Goal: Task Accomplishment & Management: Manage account settings

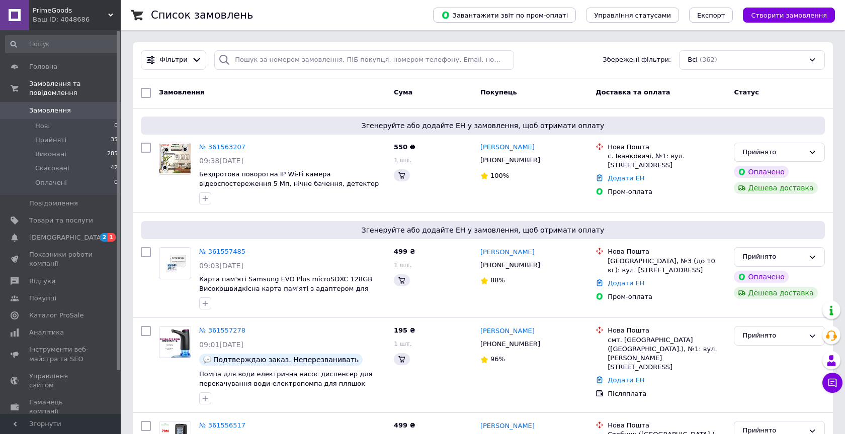
click at [361, 152] on div "№ 361563207" at bounding box center [292, 148] width 189 height 12
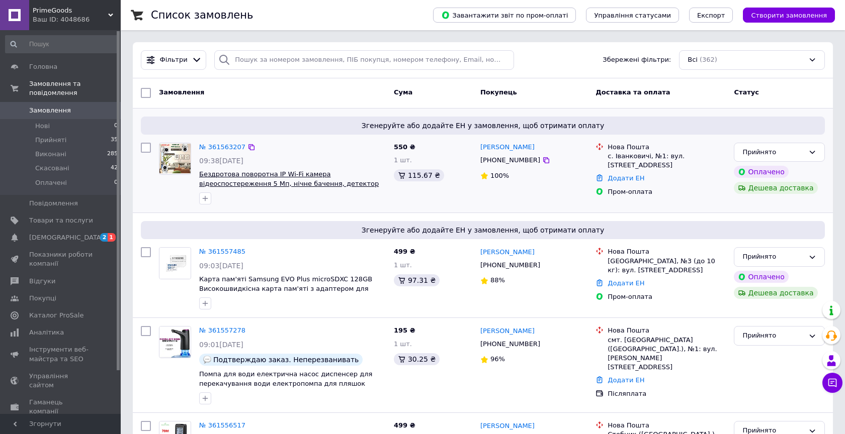
click at [263, 183] on span "Бездротова поворотна IP Wi-Fi камера відеоспостереження 5 Мп, нічне бачення, де…" at bounding box center [289, 183] width 180 height 26
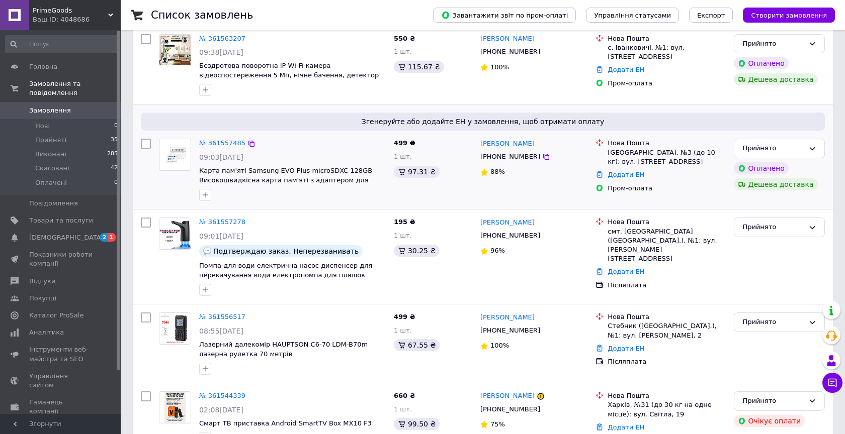
scroll to position [110, 0]
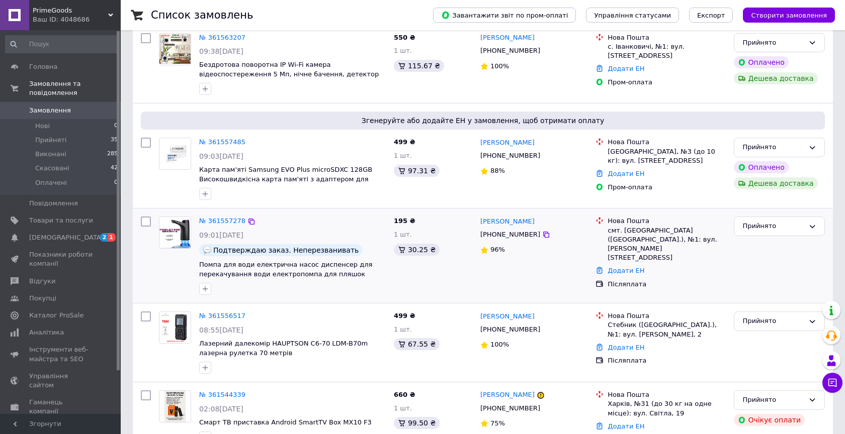
click at [211, 288] on div at bounding box center [205, 289] width 16 height 16
click at [205, 288] on icon "button" at bounding box center [206, 290] width 6 height 6
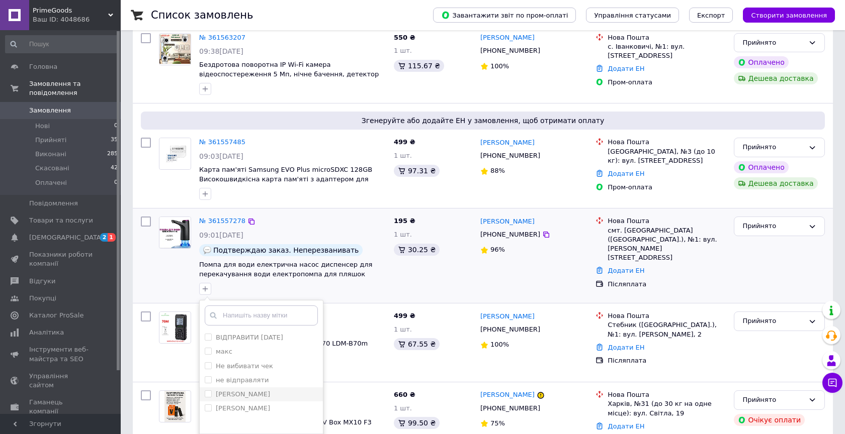
click at [225, 394] on label "[PERSON_NAME]" at bounding box center [243, 395] width 54 height 8
checkbox input "true"
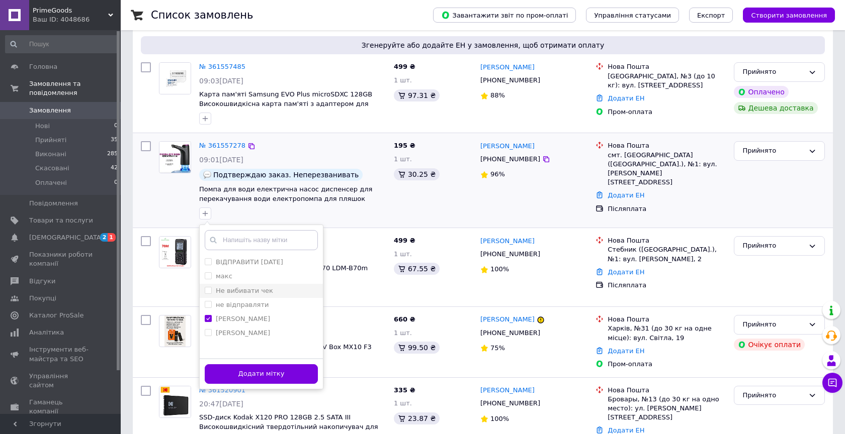
scroll to position [186, 0]
click at [272, 369] on button "Додати мітку" at bounding box center [261, 374] width 113 height 20
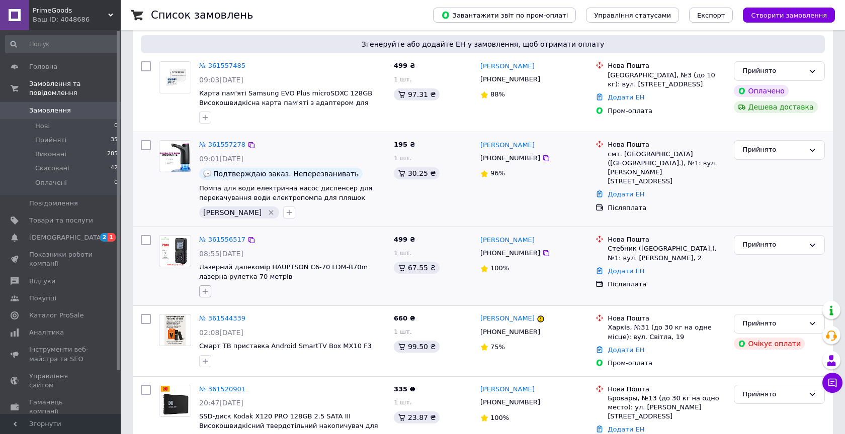
click at [206, 293] on icon "button" at bounding box center [205, 292] width 8 height 8
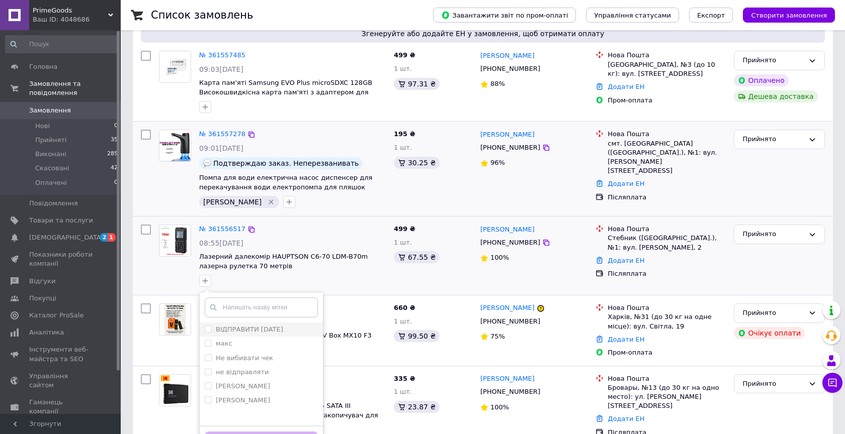
scroll to position [197, 0]
click at [223, 383] on label "[PERSON_NAME]" at bounding box center [243, 386] width 54 height 8
checkbox input "true"
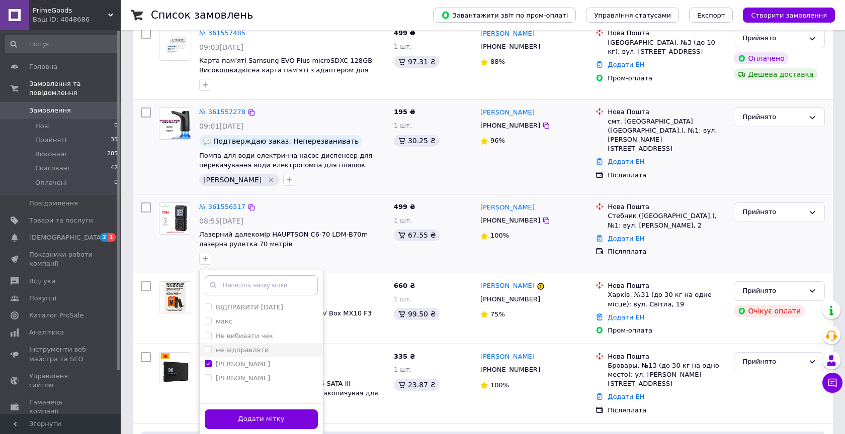
scroll to position [238, 0]
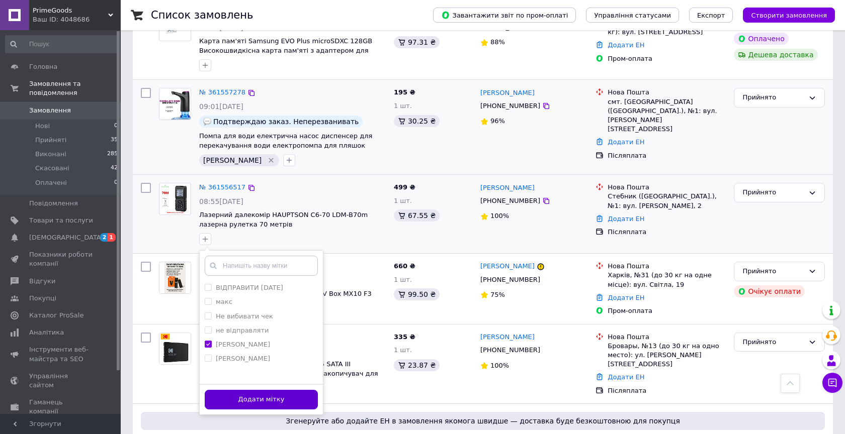
click at [279, 397] on button "Додати мітку" at bounding box center [261, 400] width 113 height 20
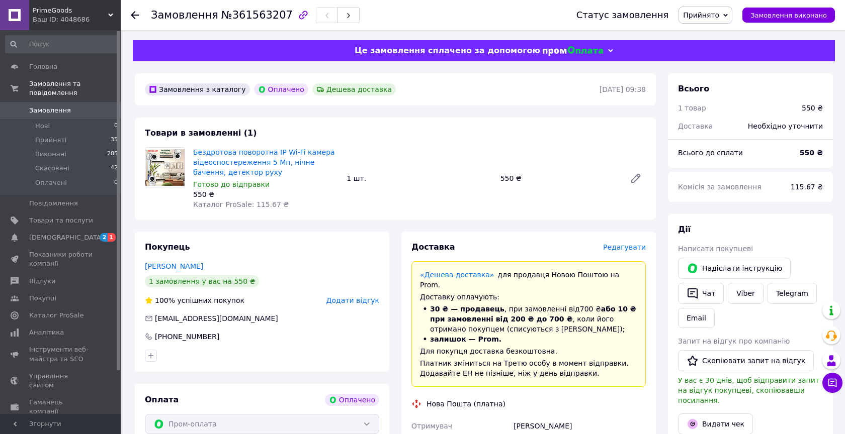
click at [336, 166] on span "Бездротова поворотна IP Wi-Fi камера відеоспостереження 5 Мп, нічне бачення, де…" at bounding box center [265, 162] width 145 height 30
copy link "Бездротова поворотна IP Wi-Fi камера відеоспостереження 5 Мп, нічне бачення, де…"
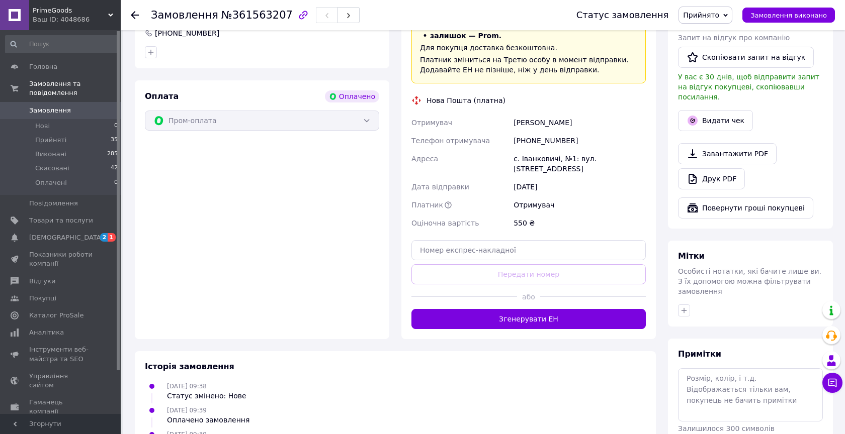
scroll to position [305, 0]
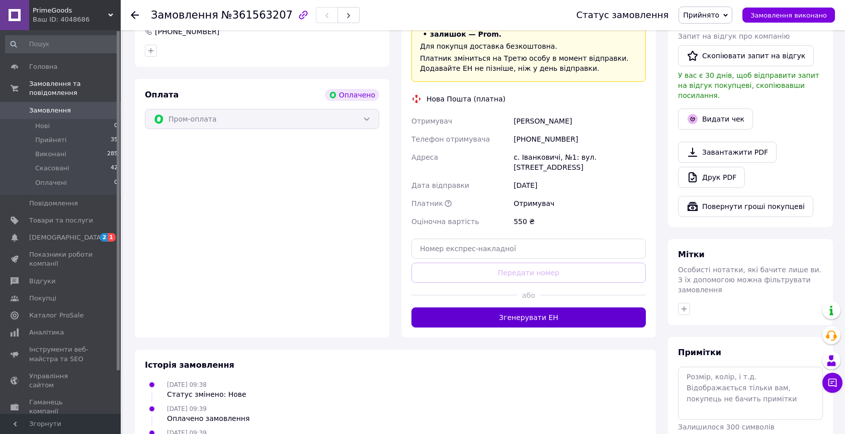
click at [434, 308] on button "Згенерувати ЕН" at bounding box center [528, 318] width 234 height 20
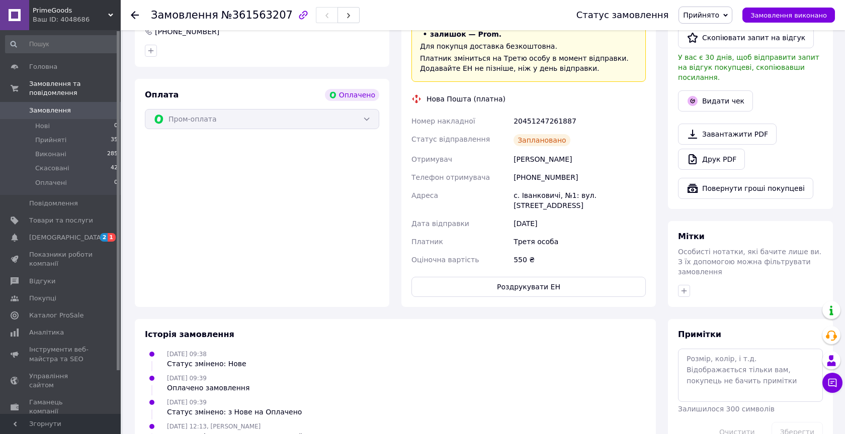
click at [51, 112] on span "Замовлення" at bounding box center [50, 110] width 42 height 9
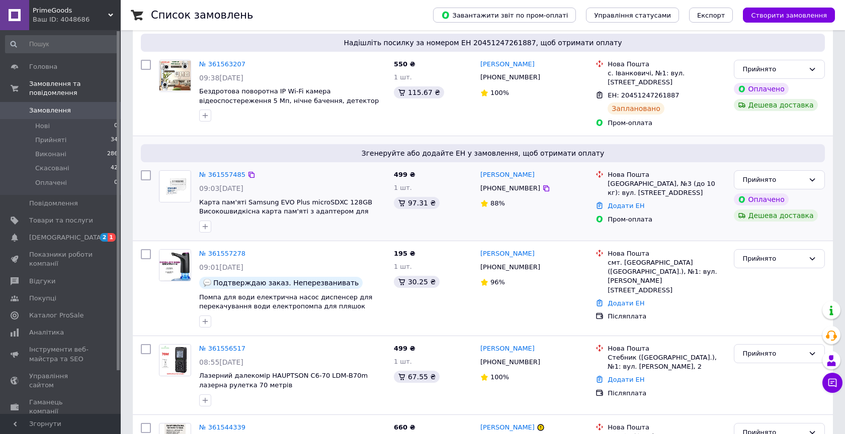
scroll to position [84, 0]
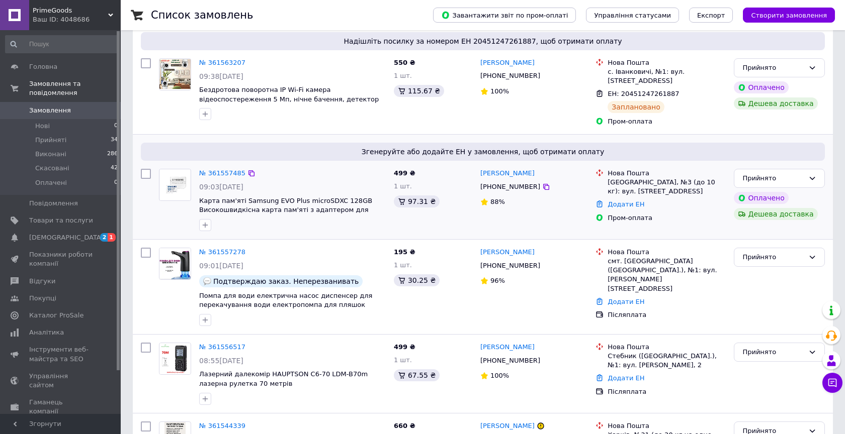
click at [523, 208] on div "88%" at bounding box center [533, 203] width 107 height 14
click at [341, 202] on span "Карта пам'яті Samsung EVO Plus microSDXC 128GB Високошвидкісна карта пам'яті з …" at bounding box center [285, 210] width 173 height 26
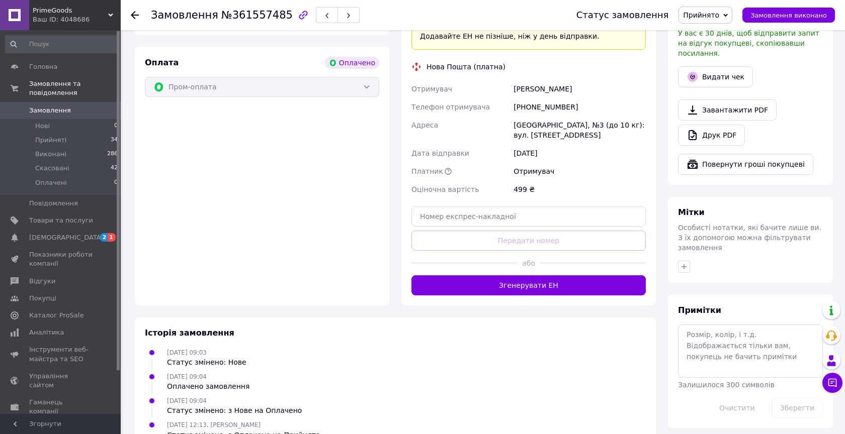
scroll to position [355, 0]
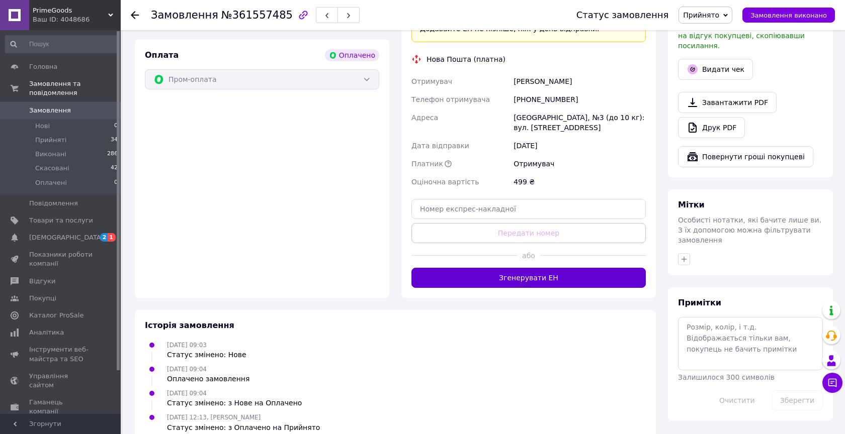
click at [592, 268] on button "Згенерувати ЕН" at bounding box center [528, 278] width 234 height 20
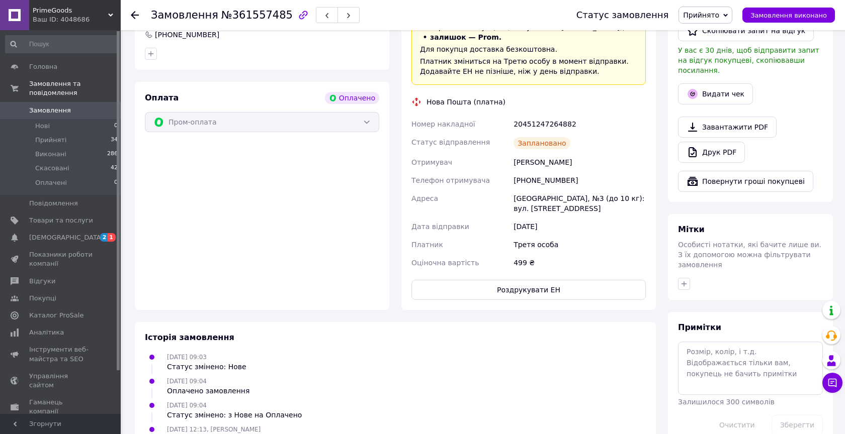
scroll to position [297, 0]
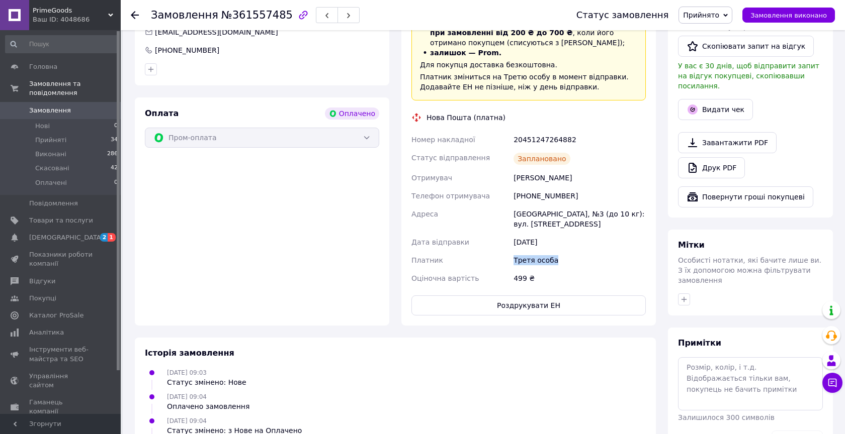
drag, startPoint x: 514, startPoint y: 240, endPoint x: 563, endPoint y: 241, distance: 49.3
click at [563, 251] on div "Третя особа" at bounding box center [579, 260] width 136 height 18
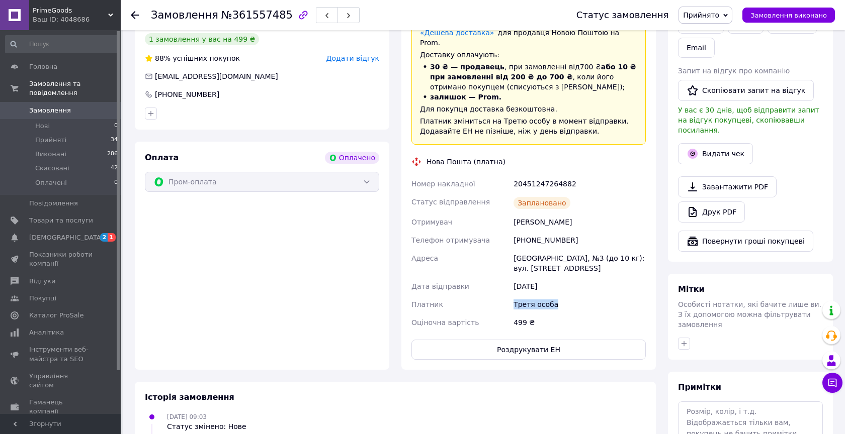
scroll to position [0, 0]
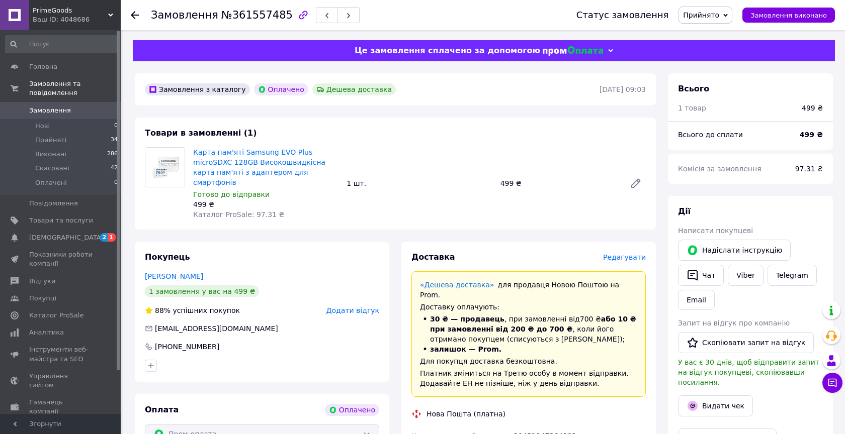
click at [66, 110] on span "Замовлення" at bounding box center [50, 110] width 42 height 9
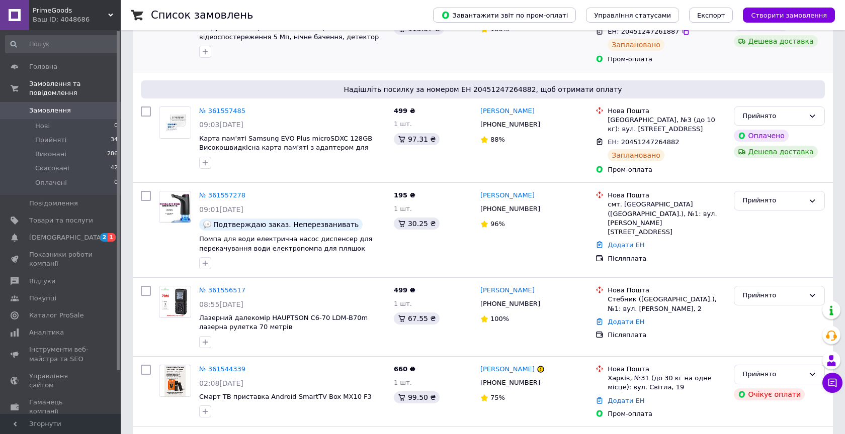
scroll to position [149, 0]
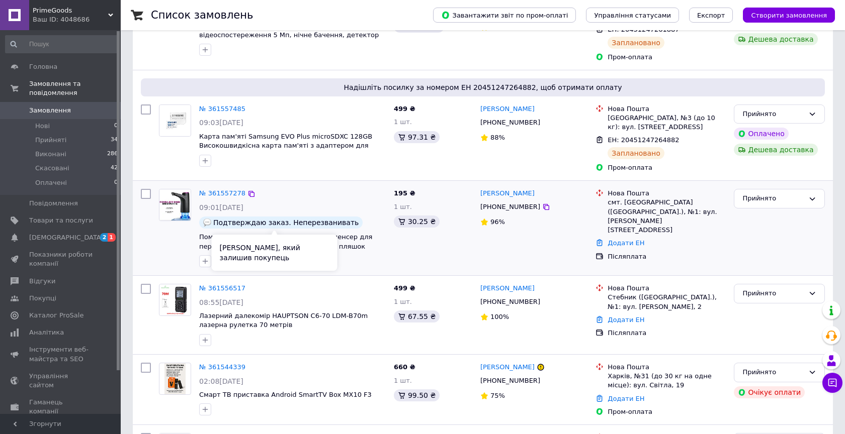
click at [327, 223] on span "Подтверждаю заказ. Неперезванивать" at bounding box center [285, 223] width 145 height 8
click at [345, 238] on span "Помпа для води електрична насос диспенсер для перекачування води електропомпа д…" at bounding box center [285, 241] width 173 height 17
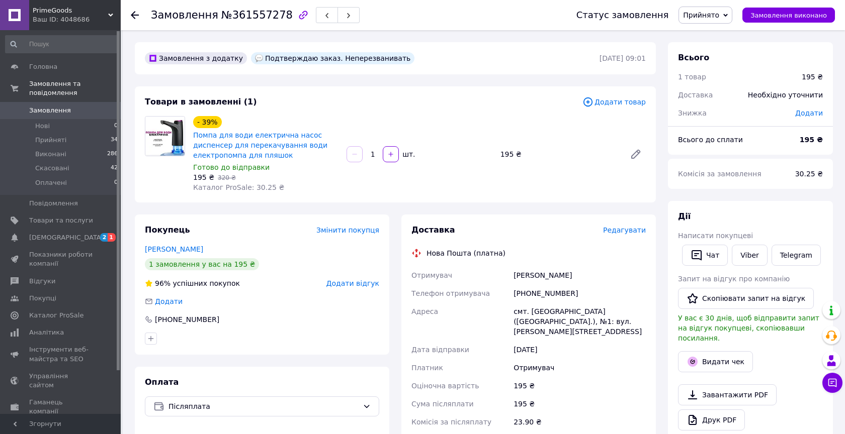
click at [289, 160] on div "Помпа для води електрична насос диспенсер для перекачування води електропомпа д…" at bounding box center [265, 145] width 147 height 32
copy link "Помпа для води електрична насос диспенсер для перекачування води електропомпа д…"
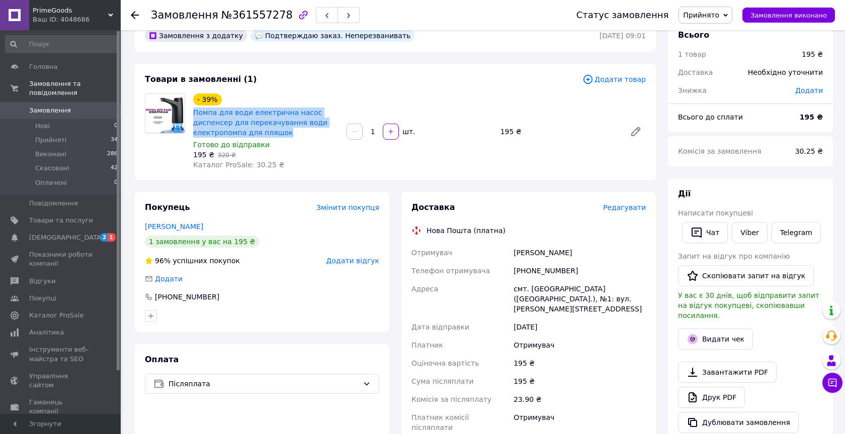
scroll to position [25, 0]
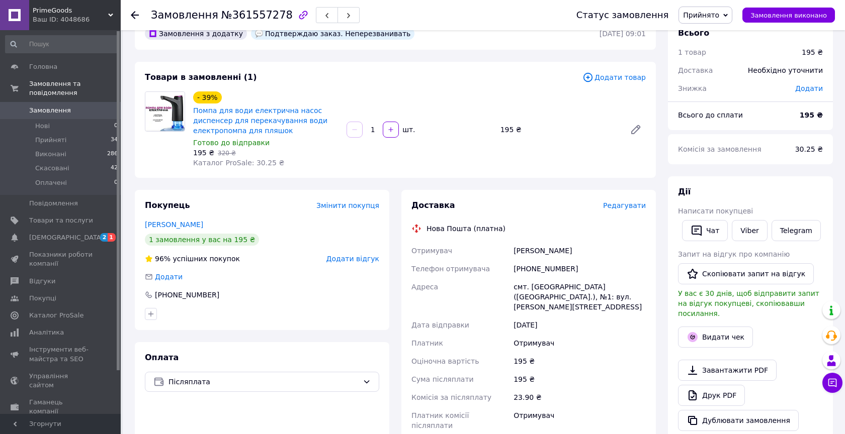
click at [545, 266] on div "[PHONE_NUMBER]" at bounding box center [579, 269] width 136 height 18
copy div "380633837963"
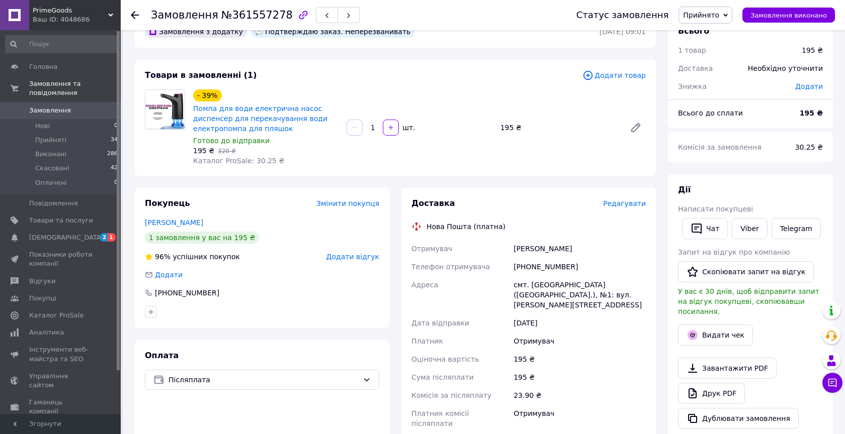
click at [520, 247] on div "берковская татьяна" at bounding box center [579, 249] width 136 height 18
drag, startPoint x: 520, startPoint y: 247, endPoint x: 570, endPoint y: 248, distance: 50.3
click at [570, 248] on div "берковская татьяна" at bounding box center [579, 249] width 136 height 18
copy div "берковская татьяна"
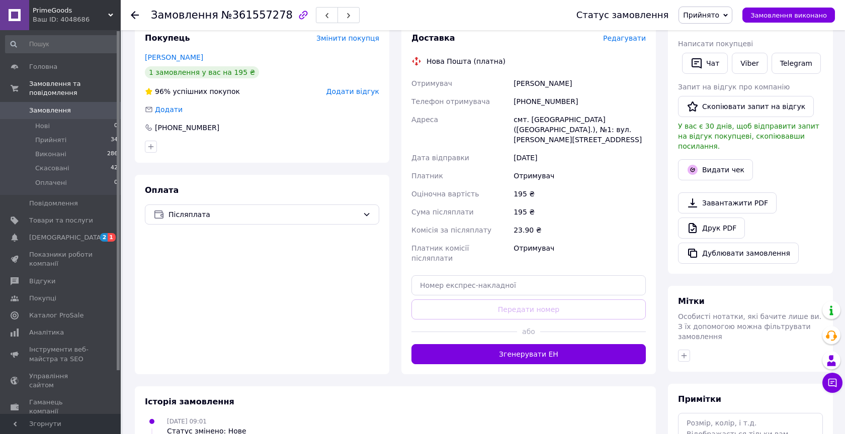
scroll to position [0, 0]
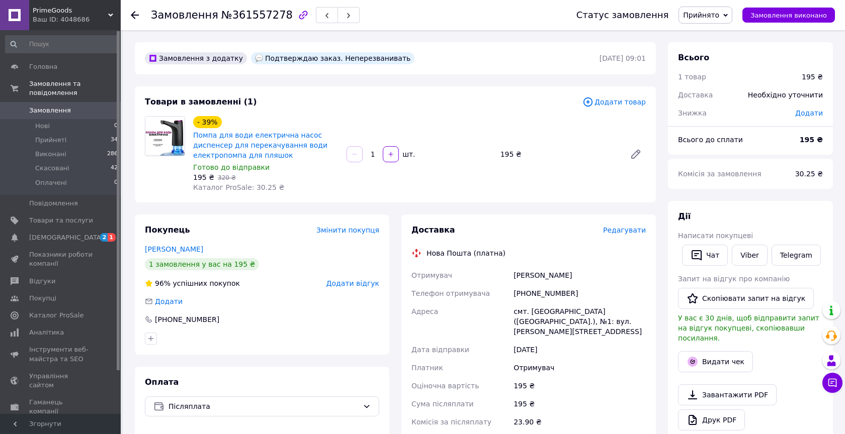
click at [84, 110] on span "Замовлення" at bounding box center [61, 110] width 64 height 9
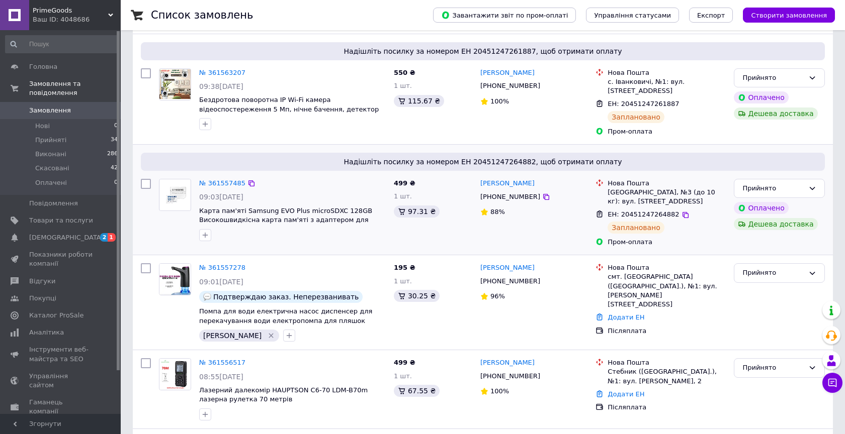
scroll to position [86, 0]
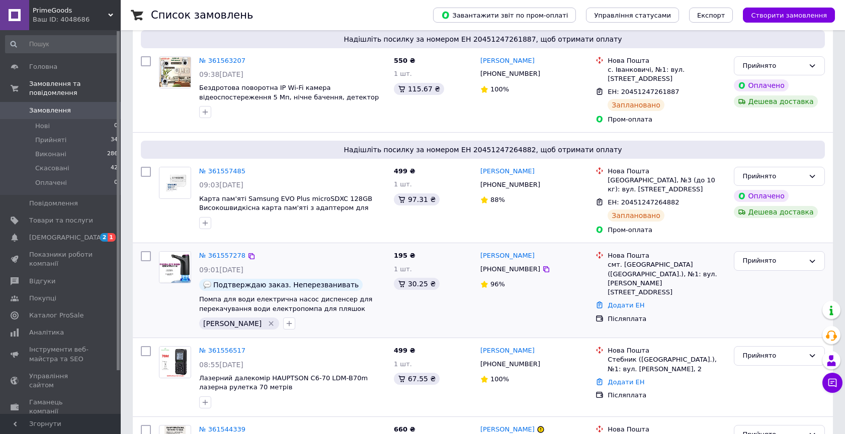
click at [620, 299] on div "Додати ЕН" at bounding box center [666, 306] width 122 height 14
click at [617, 302] on link "Додати ЕН" at bounding box center [625, 306] width 37 height 8
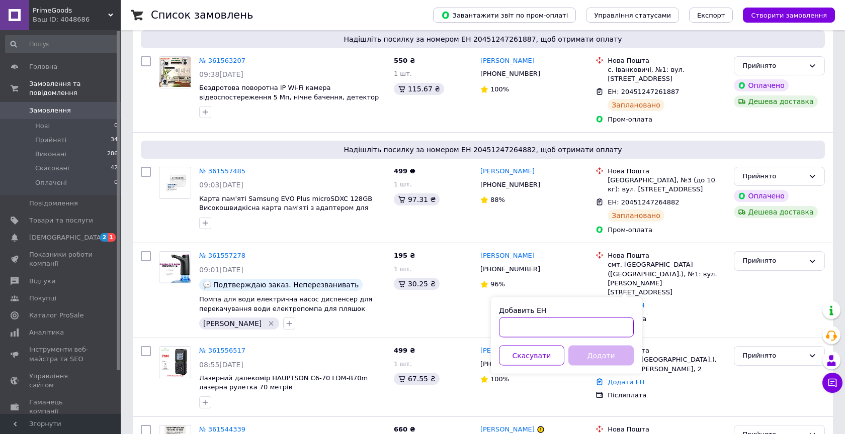
click at [570, 326] on input "Добавить ЕН" at bounding box center [566, 328] width 135 height 20
paste input "20451247272246"
type input "20451247272246"
click at [593, 356] on button "Додати" at bounding box center [600, 356] width 65 height 20
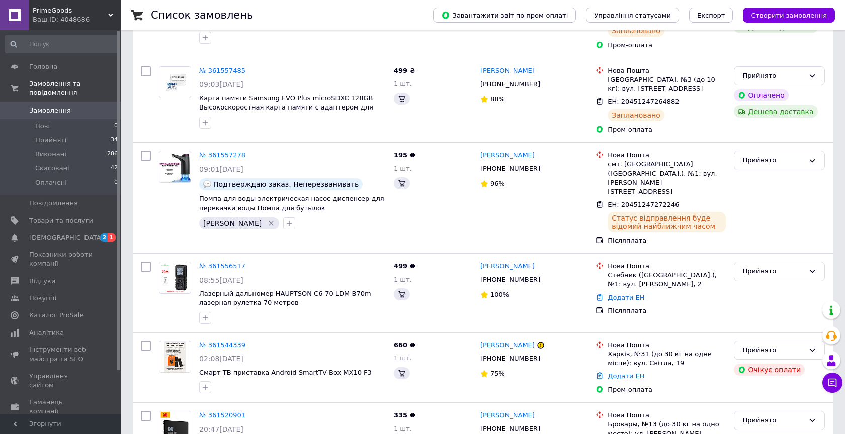
scroll to position [161, 0]
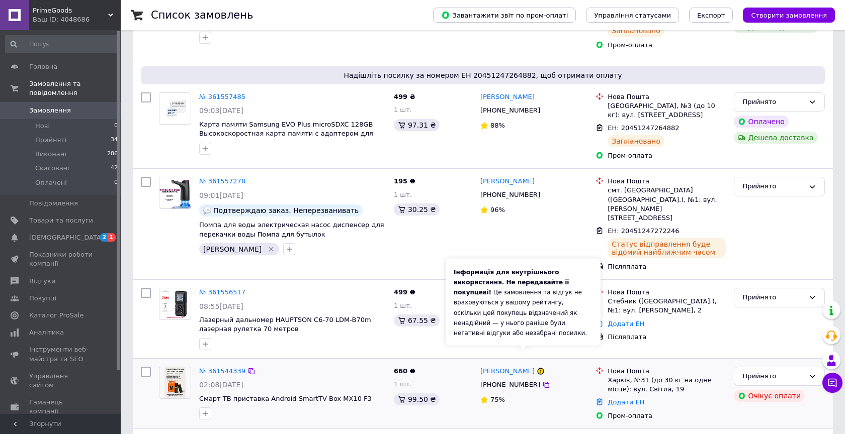
click at [538, 369] on icon at bounding box center [541, 372] width 6 height 6
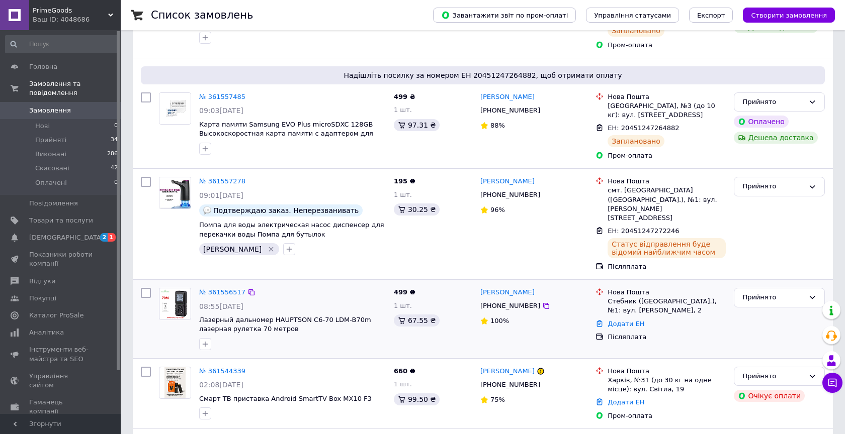
click at [334, 316] on span "Лазерный дальномер HAUPTSON C6-70 LDM-B70m лазерная рулетка 70 метров" at bounding box center [292, 325] width 187 height 19
copy div "Лазерный дальномер HAUPTSON C6-70 LDM-B70m лазерная рулетка 70 метров"
click at [325, 316] on span "Лазерный дальномер HAUPTSON C6-70 LDM-B70m лазерная рулетка 70 метров" at bounding box center [285, 324] width 172 height 17
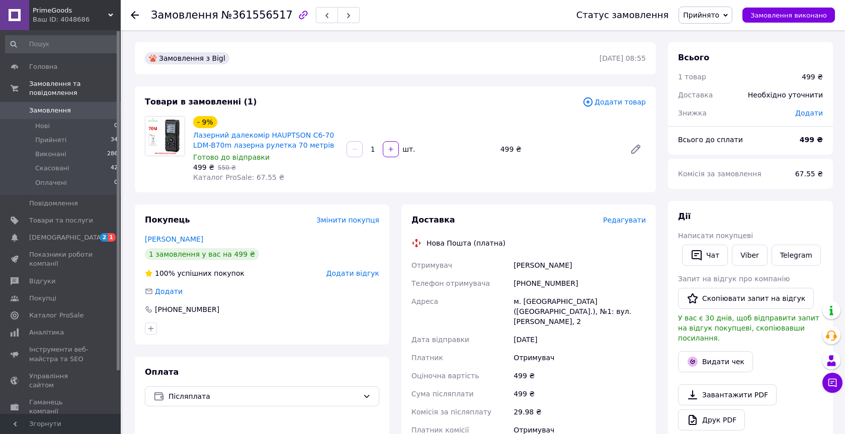
click at [525, 284] on div "[PHONE_NUMBER]" at bounding box center [579, 284] width 136 height 18
copy div "380631914009"
click at [526, 264] on div "Васильєв Мирослав" at bounding box center [579, 265] width 136 height 18
drag, startPoint x: 526, startPoint y: 264, endPoint x: 562, endPoint y: 264, distance: 35.7
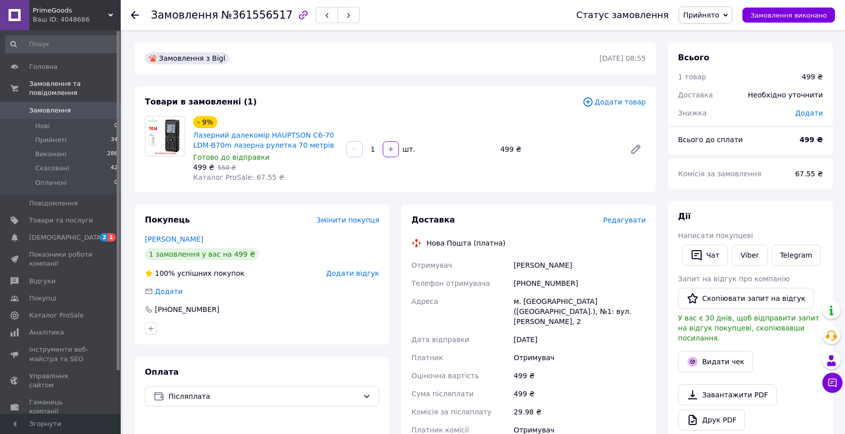
click at [562, 264] on div "Васильєв Мирослав" at bounding box center [579, 265] width 136 height 18
copy div "Васильєв Мирослав"
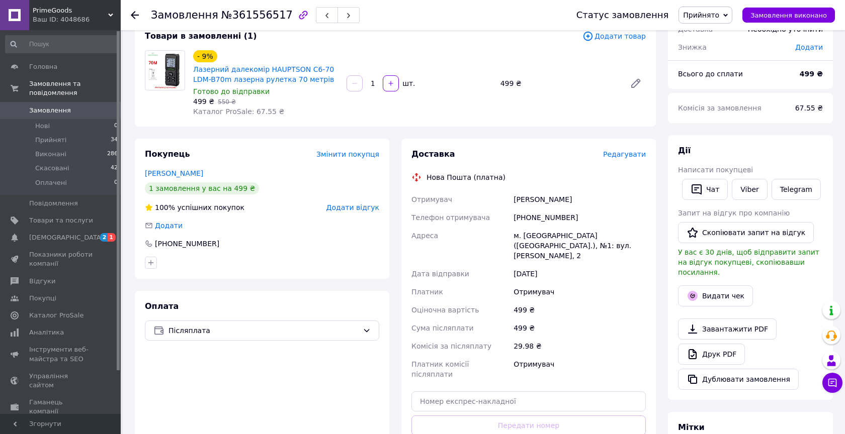
scroll to position [68, 0]
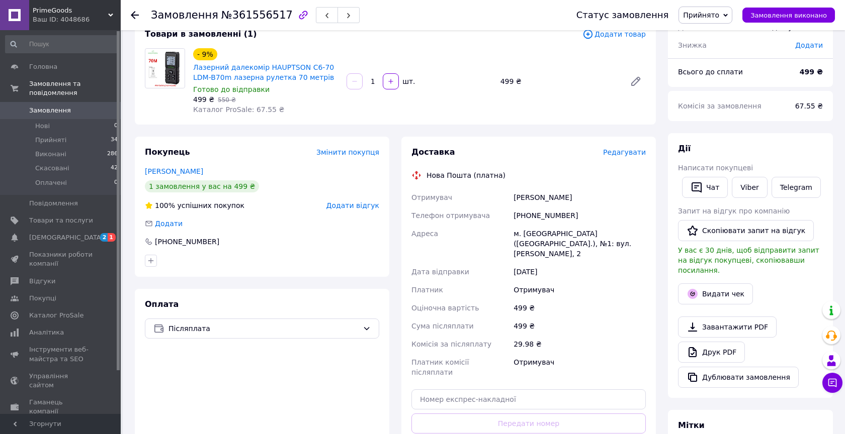
click at [90, 111] on span "Замовлення" at bounding box center [61, 110] width 64 height 9
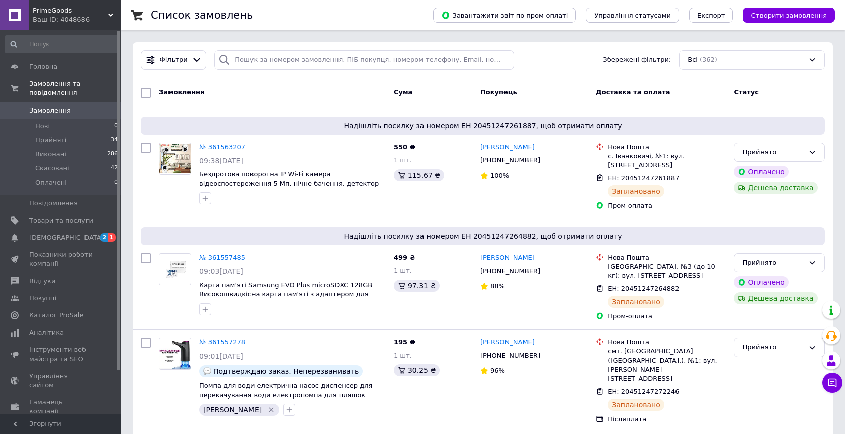
click at [558, 58] on div "Фільтри Збережені фільтри: Всі (362)" at bounding box center [483, 60] width 692 height 20
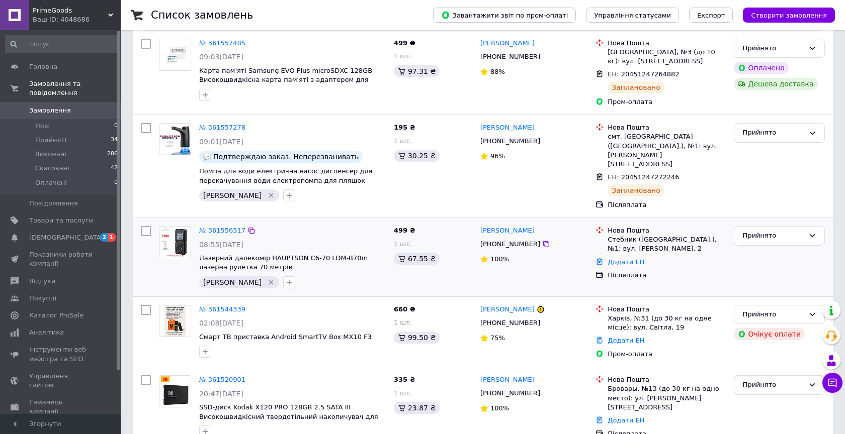
scroll to position [221, 0]
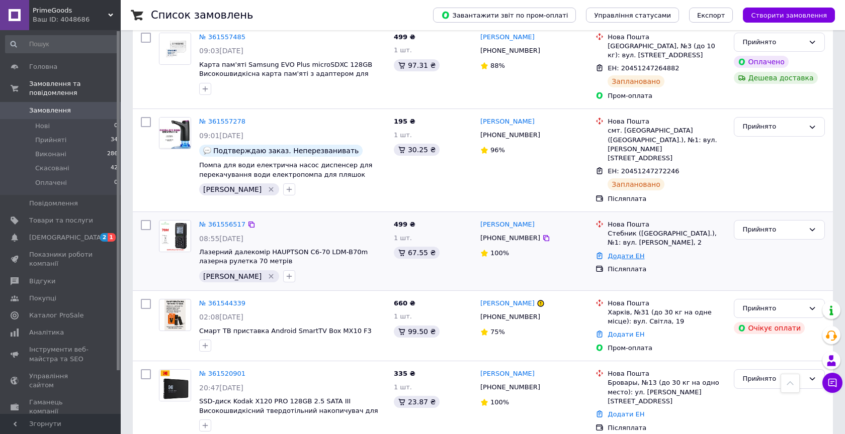
click at [625, 252] on link "Додати ЕН" at bounding box center [625, 256] width 37 height 8
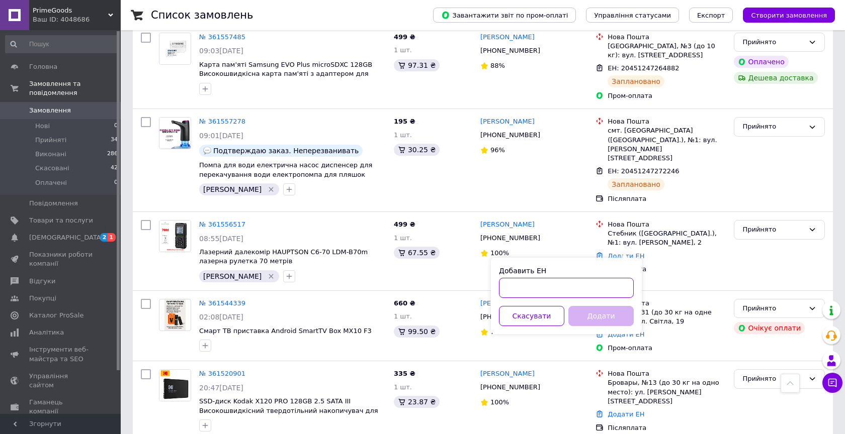
click at [568, 288] on input "Добавить ЕН" at bounding box center [566, 288] width 135 height 20
paste input "20451247278626"
type input "20451247278626"
click at [592, 316] on button "Додати" at bounding box center [600, 316] width 65 height 20
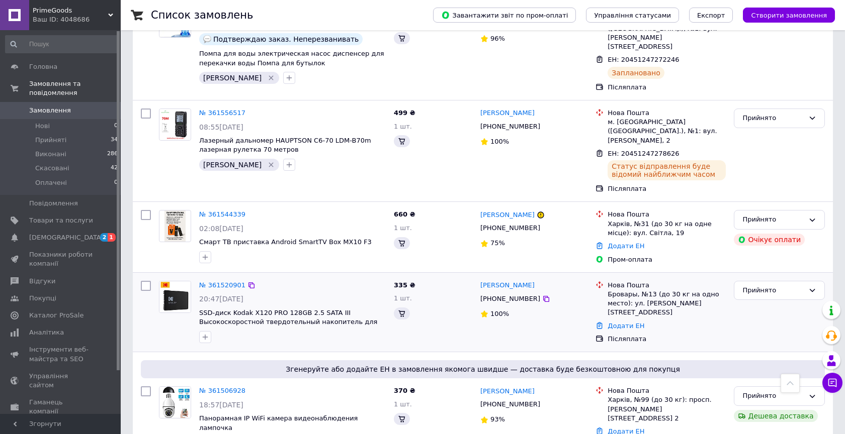
scroll to position [332, 0]
click at [338, 309] on span "SSD-диск Kodak X120 PRO 128GB 2.5 SATA III Высокоскоростной твердотельный накоп…" at bounding box center [288, 322] width 178 height 26
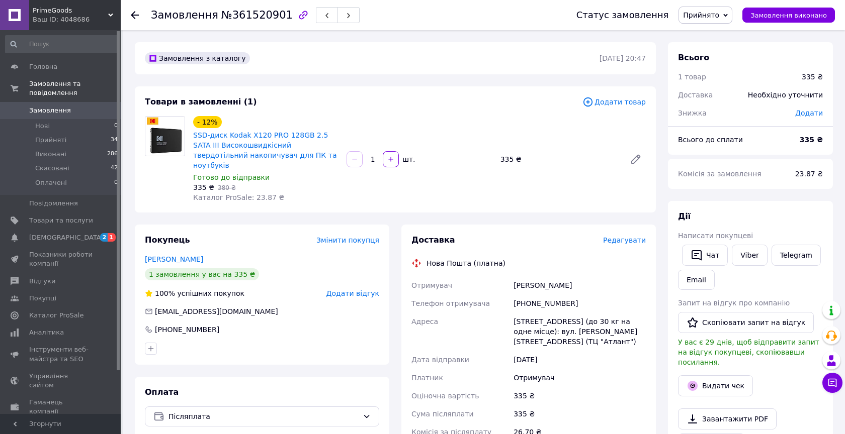
click at [310, 153] on span "SSD-диск Kodak X120 PRO 128GB 2.5 SATA III Високошвидкісний твердотільний накоп…" at bounding box center [265, 150] width 145 height 40
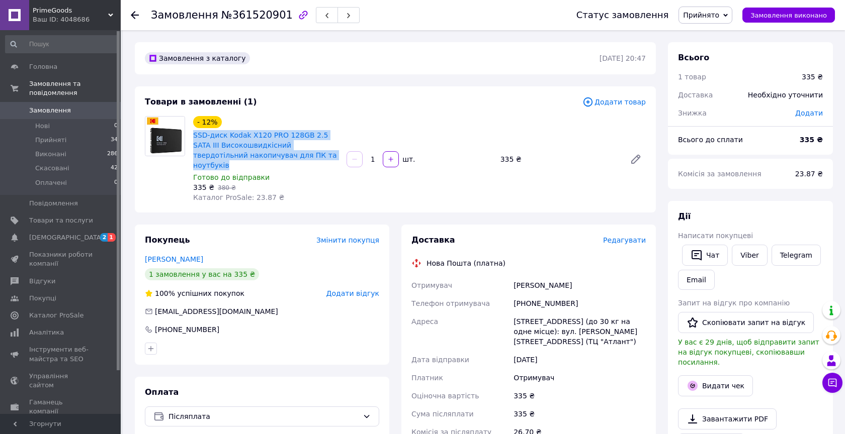
click at [310, 153] on span "SSD-диск Kodak X120 PRO 128GB 2.5 SATA III Високошвидкісний твердотільний накоп…" at bounding box center [265, 150] width 145 height 40
copy link "SSD-диск Kodak X120 PRO 128GB 2.5 SATA III Високошвидкісний твердотільний накоп…"
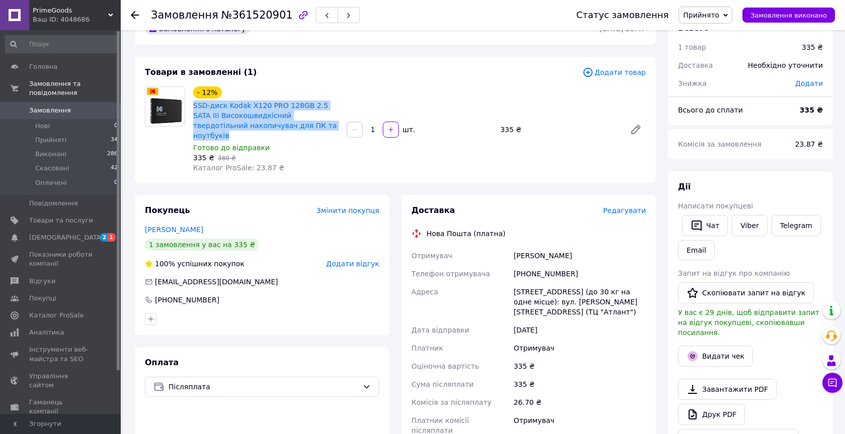
scroll to position [30, 0]
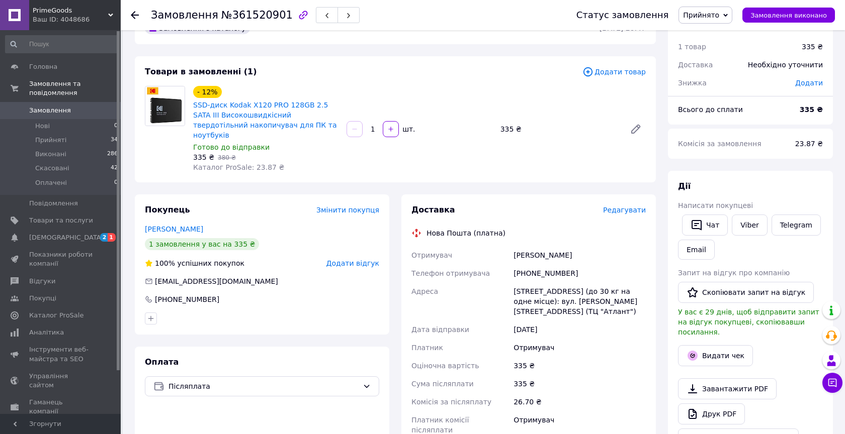
click at [522, 266] on div "[PHONE_NUMBER]" at bounding box center [579, 274] width 136 height 18
copy div "380661985356"
click at [513, 246] on div "[PERSON_NAME]" at bounding box center [579, 255] width 136 height 18
drag, startPoint x: 513, startPoint y: 243, endPoint x: 558, endPoint y: 242, distance: 44.8
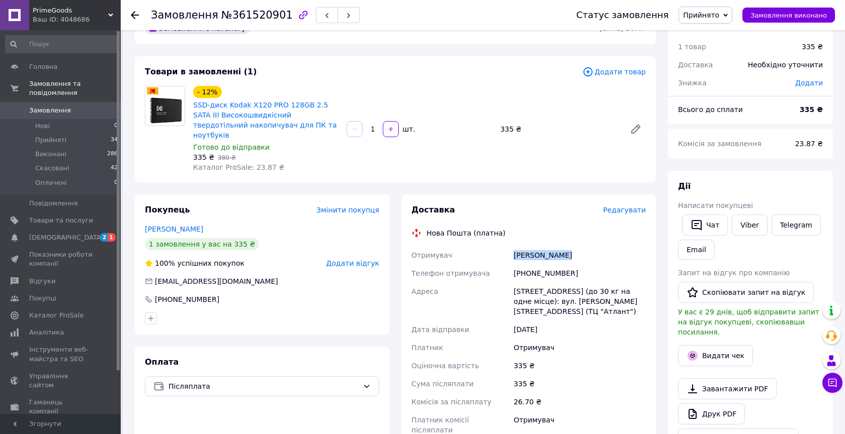
click at [558, 246] on div "[PERSON_NAME]" at bounding box center [579, 255] width 136 height 18
copy div "[PERSON_NAME]"
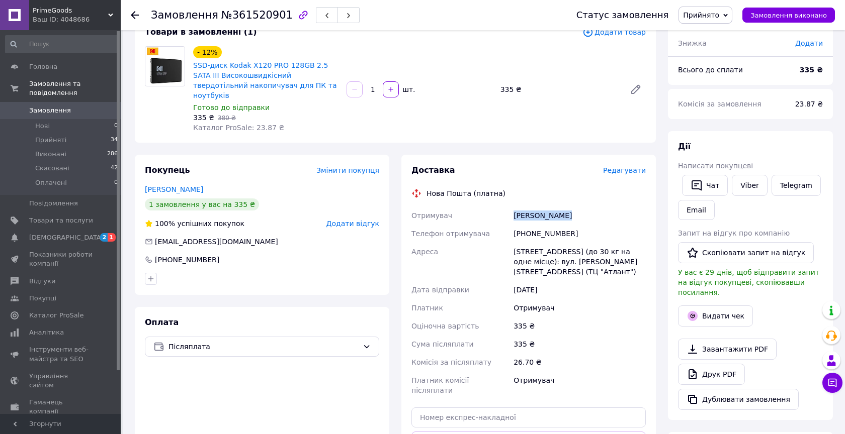
scroll to position [72, 0]
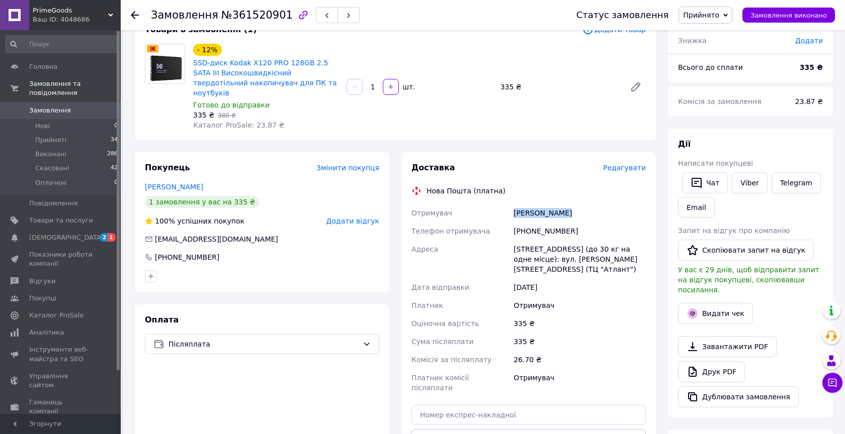
click at [65, 115] on span "Замовлення" at bounding box center [50, 110] width 42 height 9
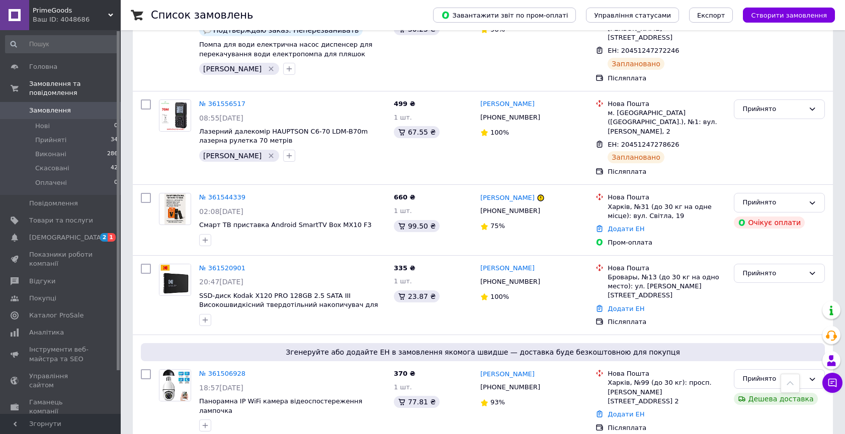
scroll to position [342, 0]
click at [209, 314] on button "button" at bounding box center [205, 320] width 12 height 12
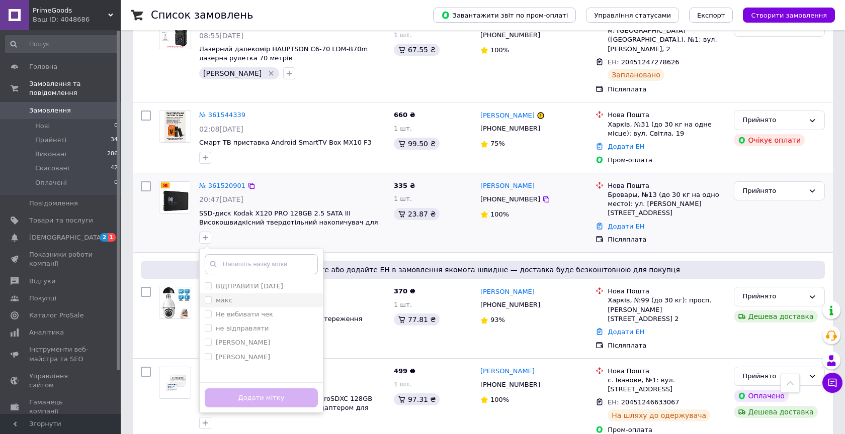
scroll to position [424, 0]
click at [228, 338] on label "[PERSON_NAME]" at bounding box center [243, 342] width 54 height 8
checkbox input "true"
click at [288, 388] on button "Додати мітку" at bounding box center [261, 398] width 113 height 20
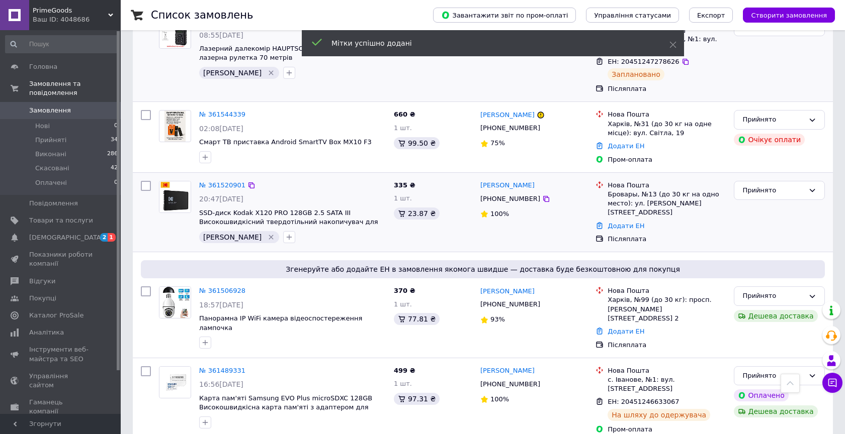
scroll to position [381, 0]
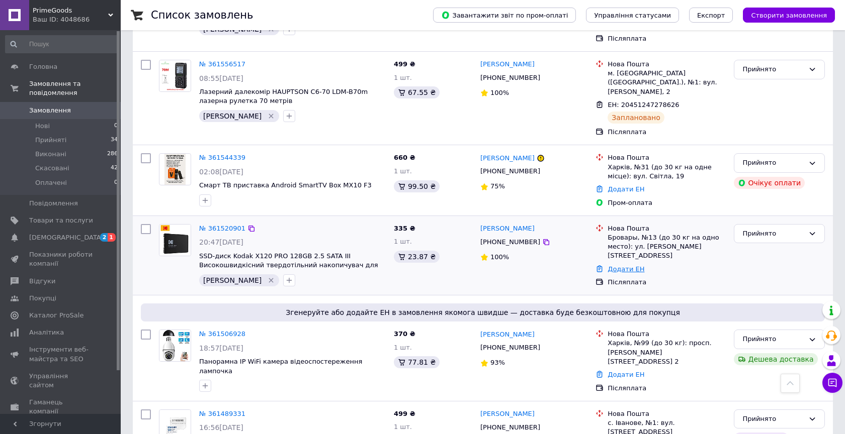
click at [632, 266] on link "Додати ЕН" at bounding box center [625, 270] width 37 height 8
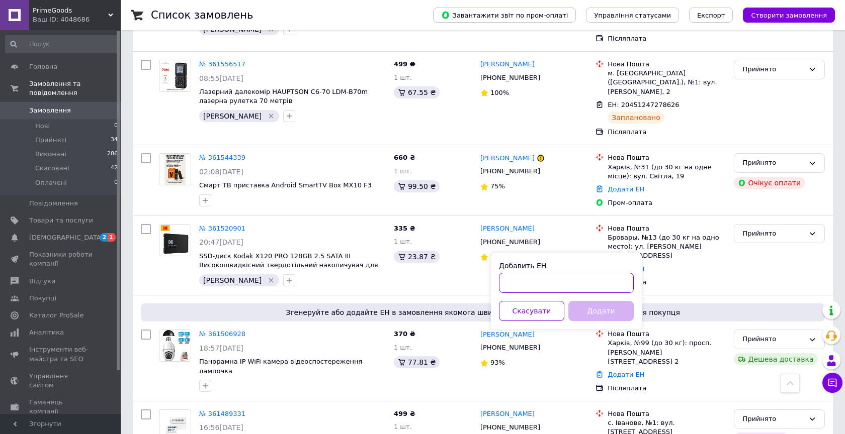
click at [574, 282] on input "Добавить ЕН" at bounding box center [566, 283] width 135 height 20
paste input "20451247284050"
type input "20451247284050"
click at [583, 304] on button "Додати" at bounding box center [600, 311] width 65 height 20
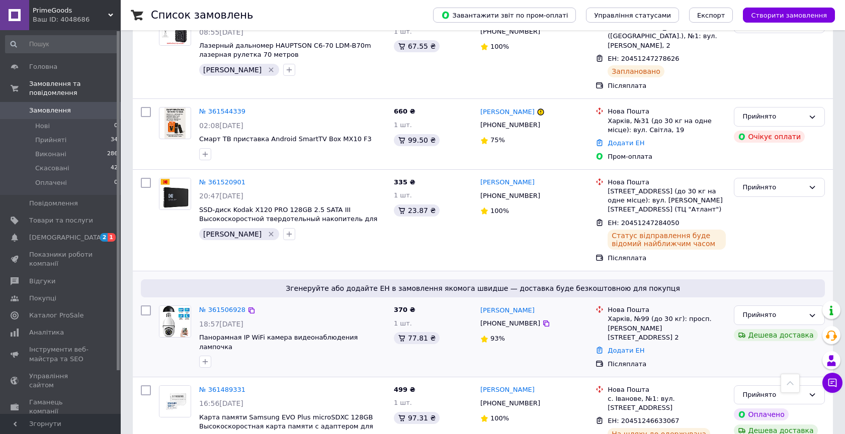
scroll to position [480, 0]
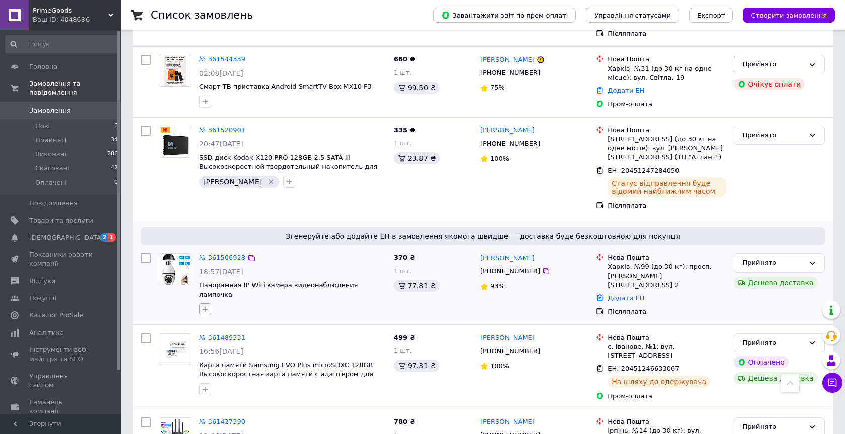
click at [203, 306] on icon "button" at bounding box center [205, 310] width 8 height 8
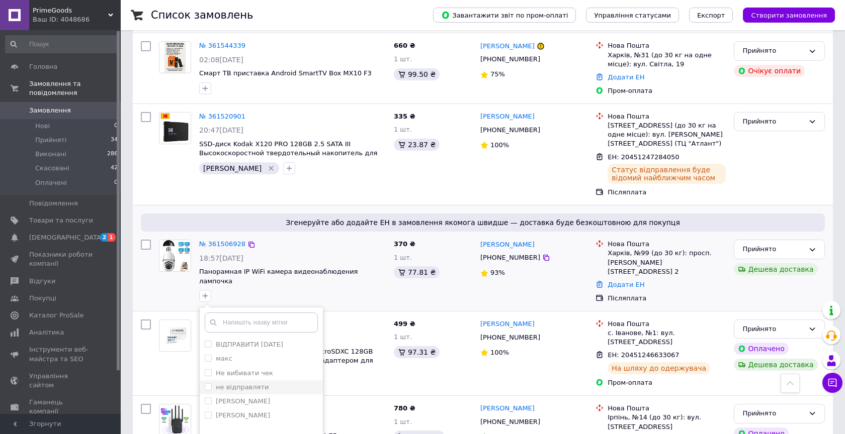
scroll to position [494, 0]
click at [222, 397] on label "[PERSON_NAME]" at bounding box center [243, 401] width 54 height 8
checkbox input "true"
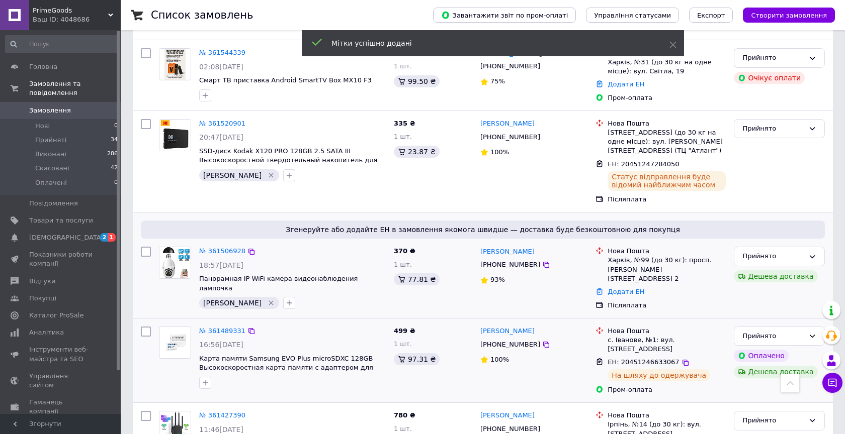
scroll to position [481, 0]
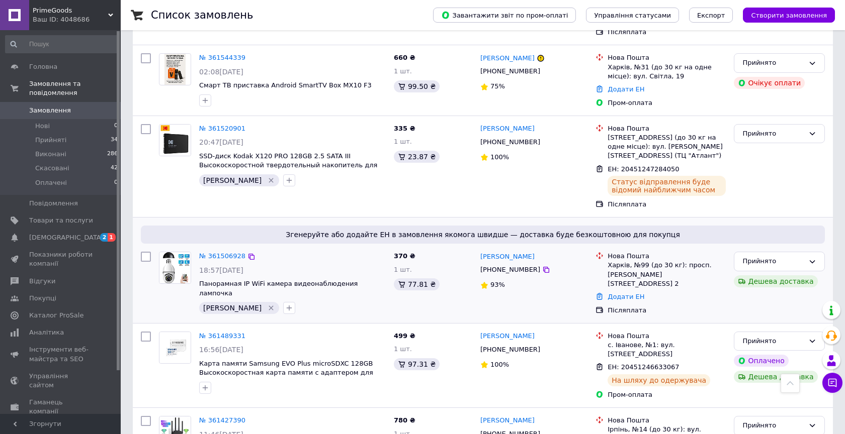
click at [349, 280] on span "Панорамная IP WiFi камера видеонаблюдения лампочка" at bounding box center [292, 289] width 187 height 19
click at [351, 280] on span "Панорамная IP WiFi камера видеонаблюдения лампочка" at bounding box center [278, 288] width 158 height 17
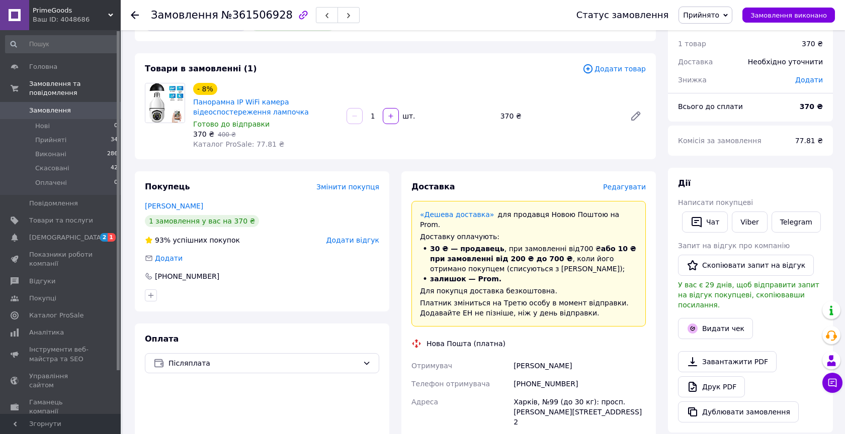
scroll to position [43, 0]
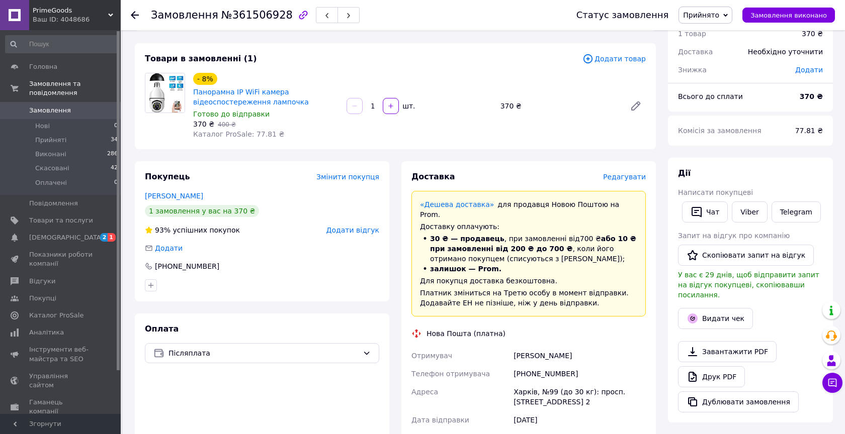
click at [306, 99] on span "Панорамна IP WiFi камера відеоспостереження лампочка" at bounding box center [265, 97] width 145 height 20
copy link "Панорамна IP WiFi камера відеоспостереження лампочка"
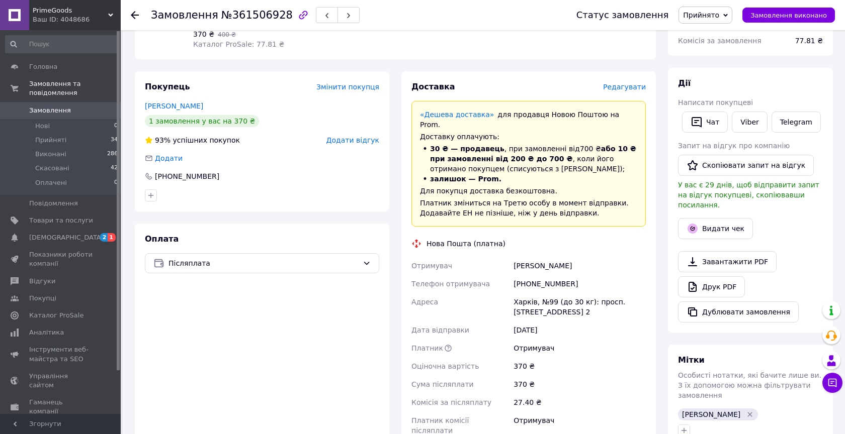
scroll to position [136, 0]
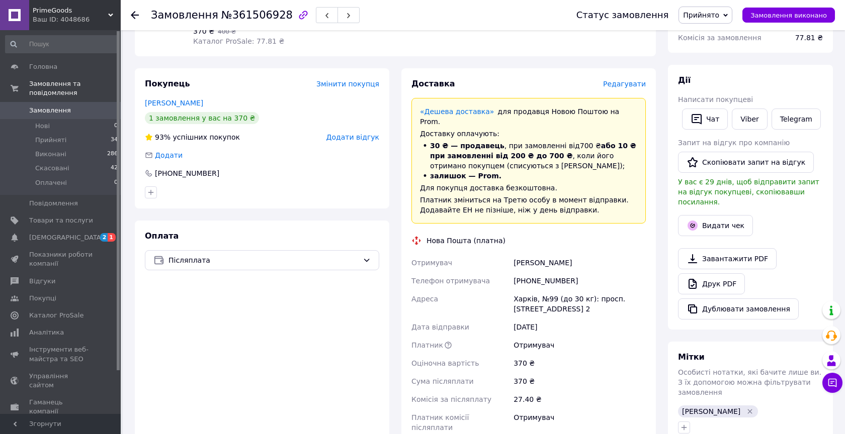
click at [530, 277] on div "[PHONE_NUMBER]" at bounding box center [579, 281] width 136 height 18
click at [537, 272] on div "[PHONE_NUMBER]" at bounding box center [579, 281] width 136 height 18
copy div "380992064631"
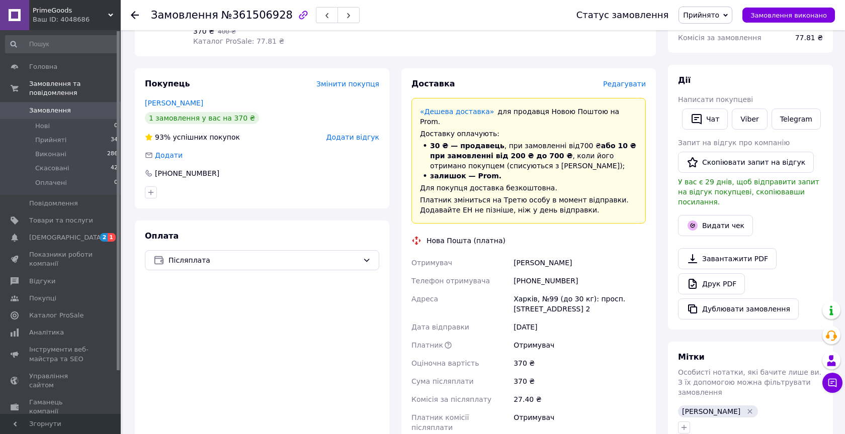
click at [522, 255] on div "[PERSON_NAME]" at bounding box center [579, 263] width 136 height 18
drag, startPoint x: 522, startPoint y: 255, endPoint x: 582, endPoint y: 253, distance: 59.4
click at [582, 254] on div "[PERSON_NAME]" at bounding box center [579, 263] width 136 height 18
copy div "[PERSON_NAME]"
click at [81, 103] on link "Замовлення 0" at bounding box center [62, 110] width 124 height 17
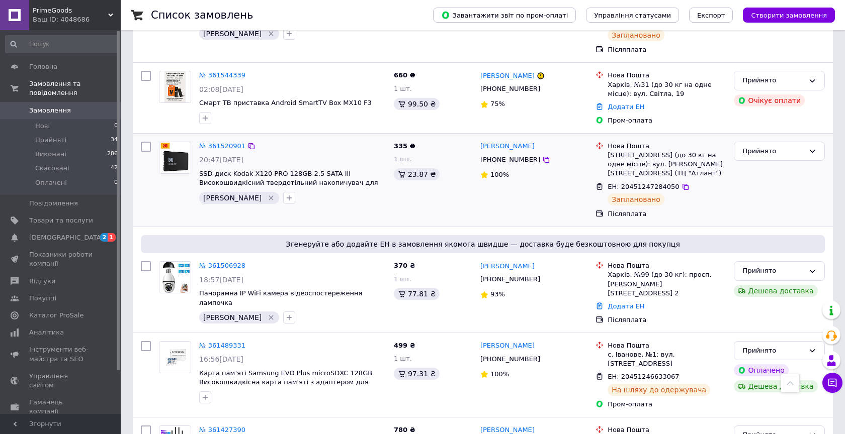
scroll to position [468, 0]
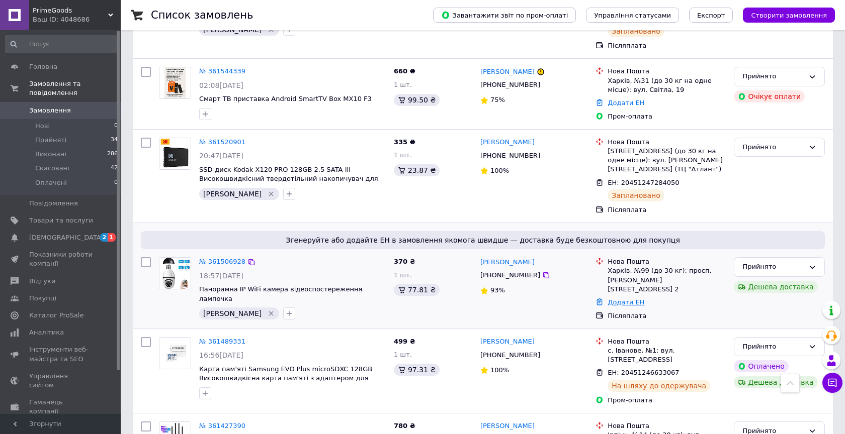
click at [616, 299] on link "Додати ЕН" at bounding box center [625, 303] width 37 height 8
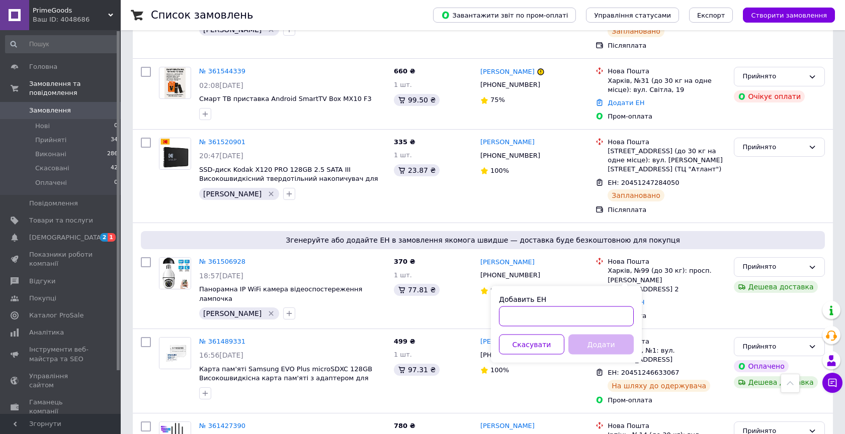
click at [567, 317] on input "Добавить ЕН" at bounding box center [566, 317] width 135 height 20
paste input "20451247289029"
type input "20451247289029"
click at [576, 343] on button "Додати" at bounding box center [600, 345] width 65 height 20
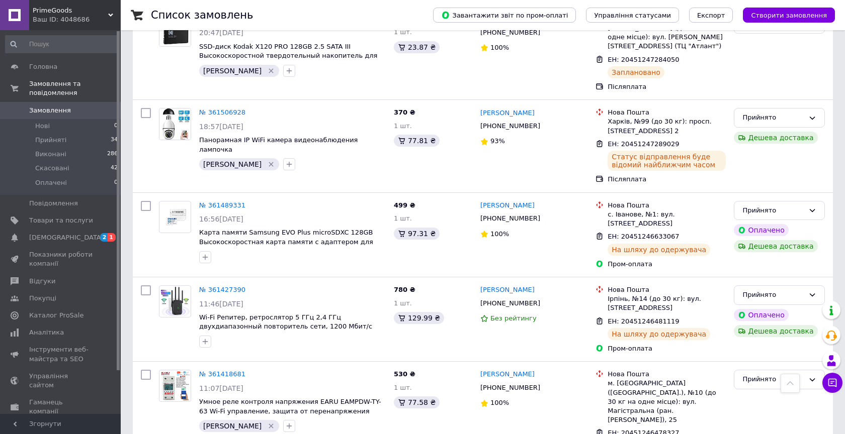
scroll to position [0, 0]
